Goal: Task Accomplishment & Management: Manage account settings

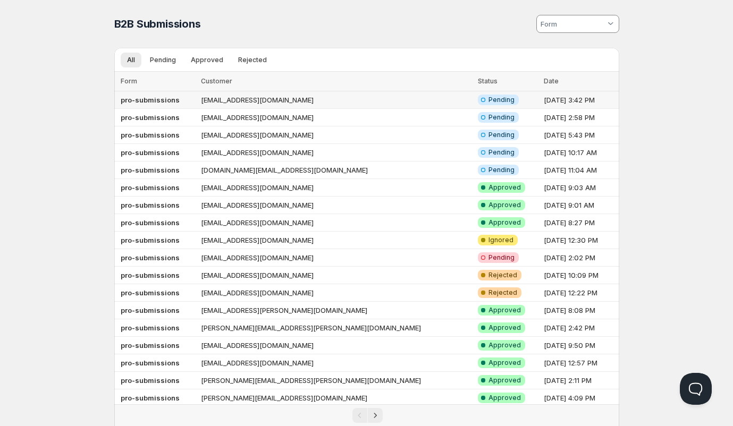
click at [335, 99] on td "[EMAIL_ADDRESS][DOMAIN_NAME]" at bounding box center [336, 100] width 277 height 18
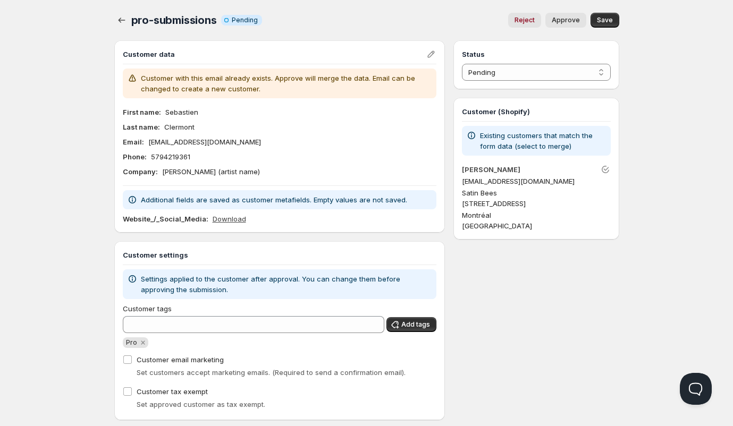
click at [223, 218] on link "Download" at bounding box center [229, 219] width 33 height 11
click at [577, 20] on span "Approve" at bounding box center [565, 20] width 28 height 9
select select "1"
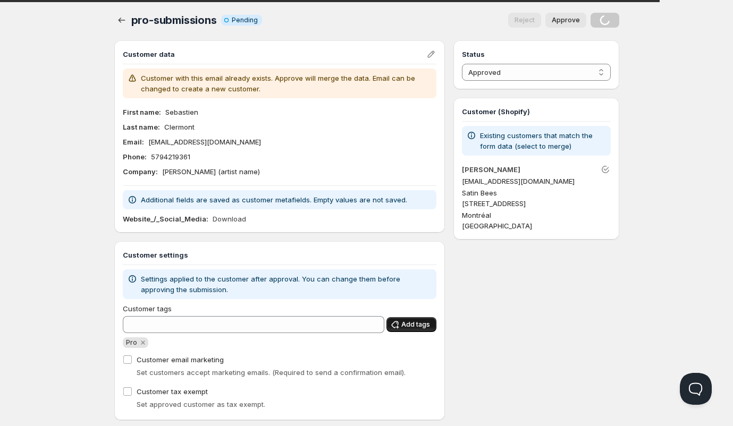
click at [418, 321] on span "Add tags" at bounding box center [415, 324] width 29 height 9
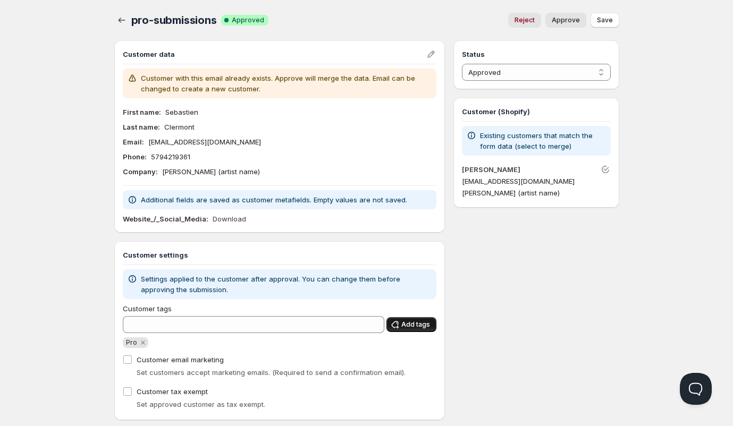
click at [412, 324] on span "Add tags" at bounding box center [415, 324] width 29 height 9
drag, startPoint x: 175, startPoint y: 142, endPoint x: 148, endPoint y: 142, distance: 27.6
click at [148, 142] on div "Email : [EMAIL_ADDRESS][DOMAIN_NAME]" at bounding box center [280, 142] width 314 height 11
